Goal: Task Accomplishment & Management: Use online tool/utility

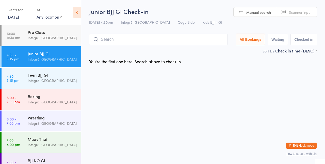
click at [115, 41] on input "search" at bounding box center [158, 40] width 138 height 12
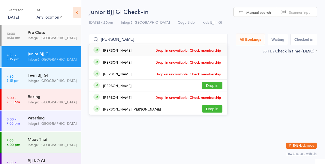
type input "[PERSON_NAME]"
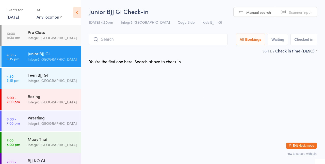
click at [245, 73] on html "You have now entered Kiosk Mode. Members will be able to check themselves in us…" at bounding box center [162, 82] width 325 height 164
click at [81, 75] on aside "Events for 14 Aug, 2025 14 Aug, 2025 August 2025 Sun Mon Tue Wed Thu Fri Sat 31…" at bounding box center [40, 82] width 81 height 164
click at [102, 40] on input "search" at bounding box center [158, 40] width 138 height 12
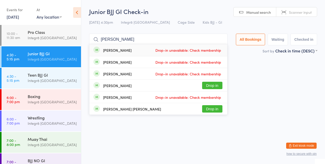
type input "Jack davies"
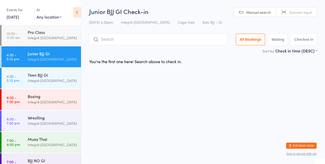
click at [312, 84] on html "You have now entered Kiosk Mode. Members will be able to check themselves in us…" at bounding box center [162, 82] width 325 height 164
click at [177, 38] on input "search" at bounding box center [158, 40] width 138 height 12
type input "Bob"
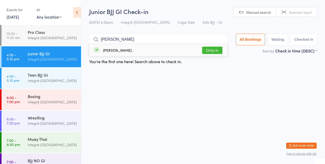
click at [151, 46] on div "Bob . Drop in" at bounding box center [158, 50] width 138 height 12
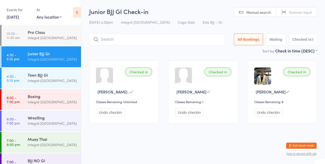
click at [131, 44] on input "search" at bounding box center [157, 40] width 136 height 12
type input "Christian"
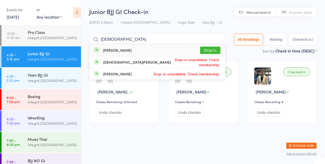
click at [214, 48] on button "Drop in" at bounding box center [210, 49] width 20 height 7
